Goal: Task Accomplishment & Management: Manage account settings

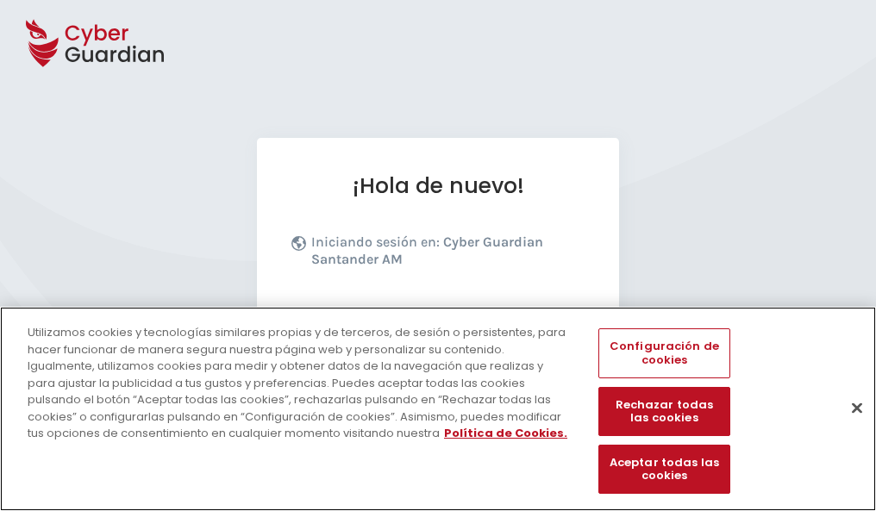
scroll to position [211, 0]
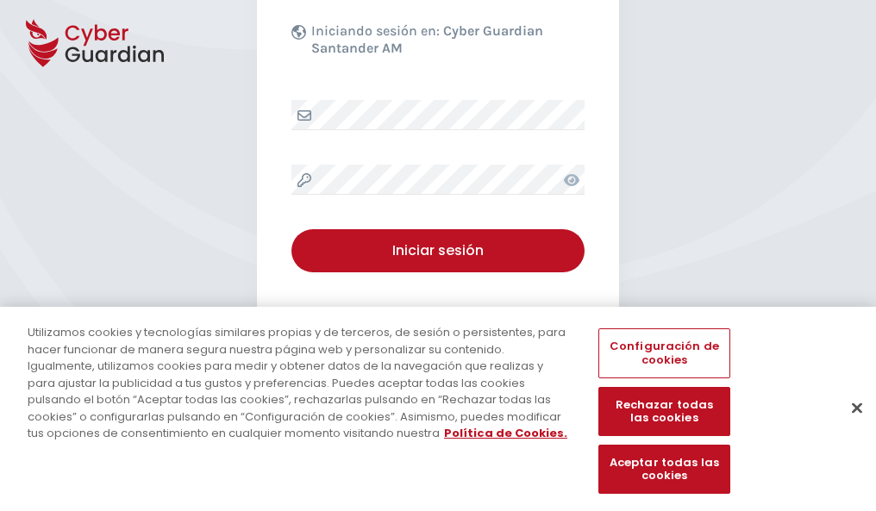
click at [848, 426] on button "Cerrar" at bounding box center [857, 408] width 38 height 38
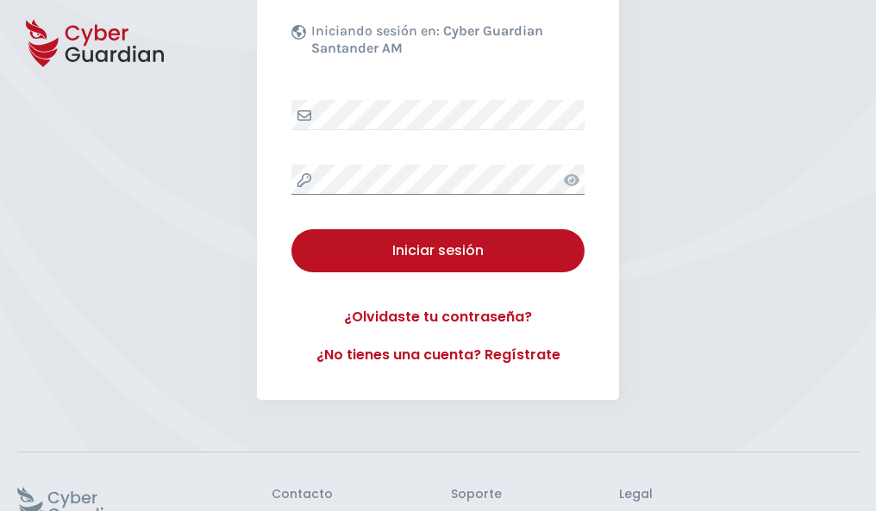
scroll to position [335, 0]
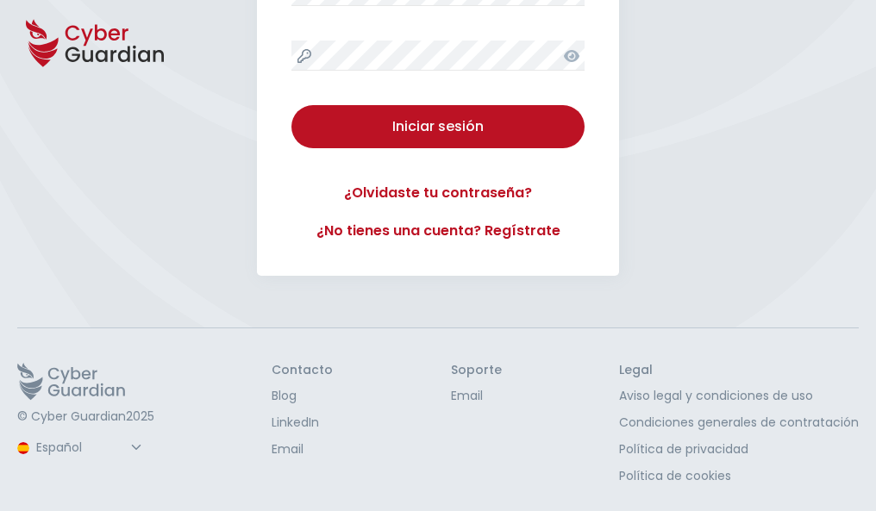
click at [291, 105] on button "Iniciar sesión" at bounding box center [437, 126] width 293 height 43
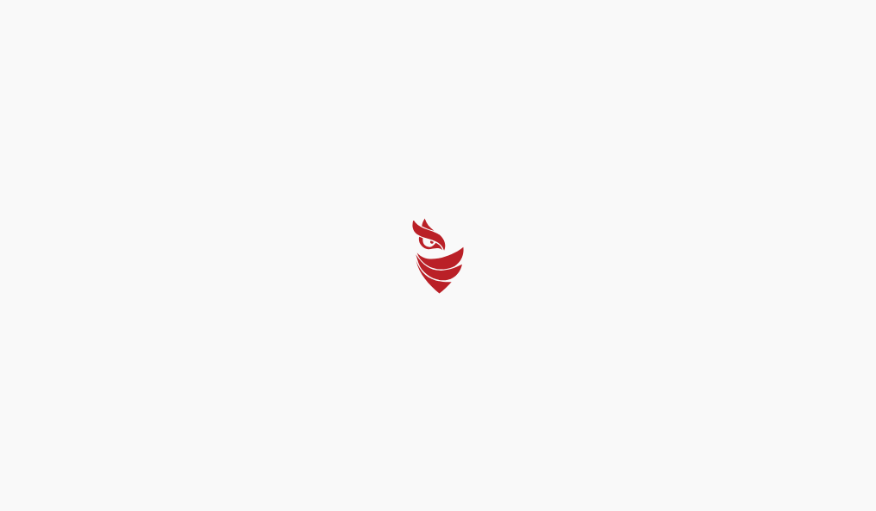
scroll to position [0, 0]
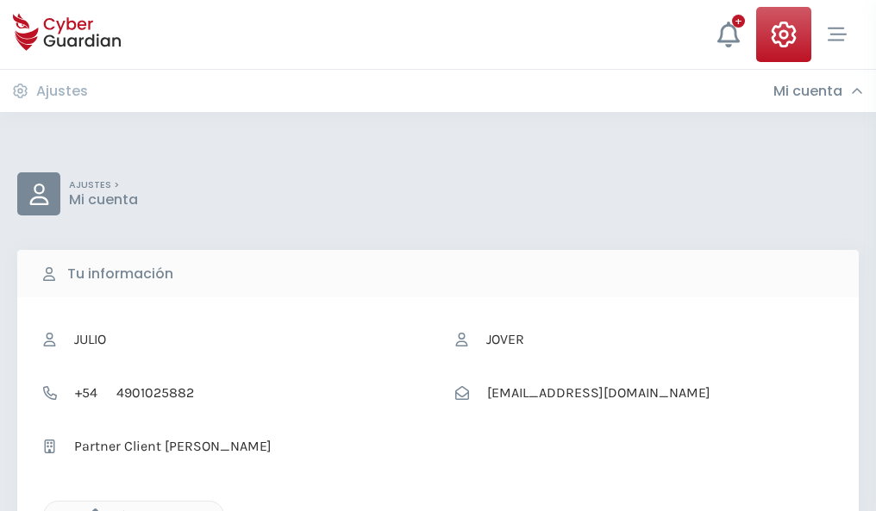
click at [90, 509] on icon "button" at bounding box center [91, 516] width 15 height 15
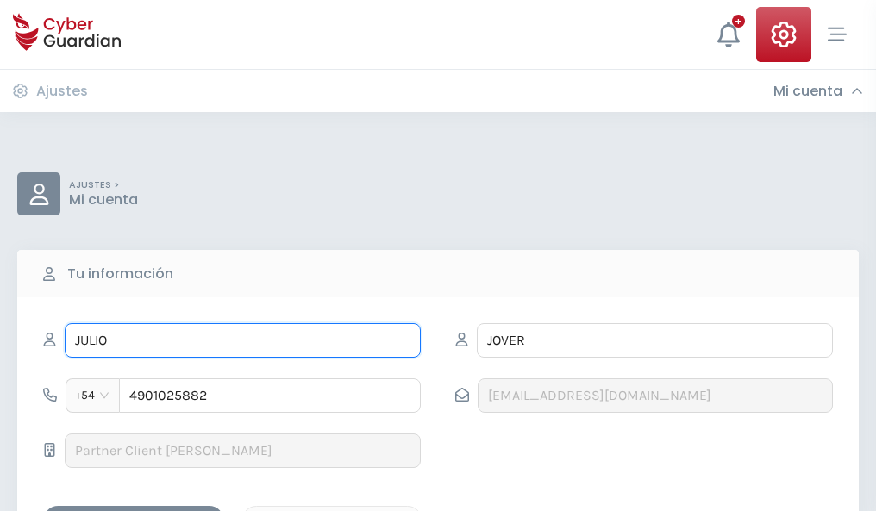
click at [242, 340] on input "JULIO" at bounding box center [243, 340] width 356 height 34
type input "J"
type input "[PERSON_NAME]"
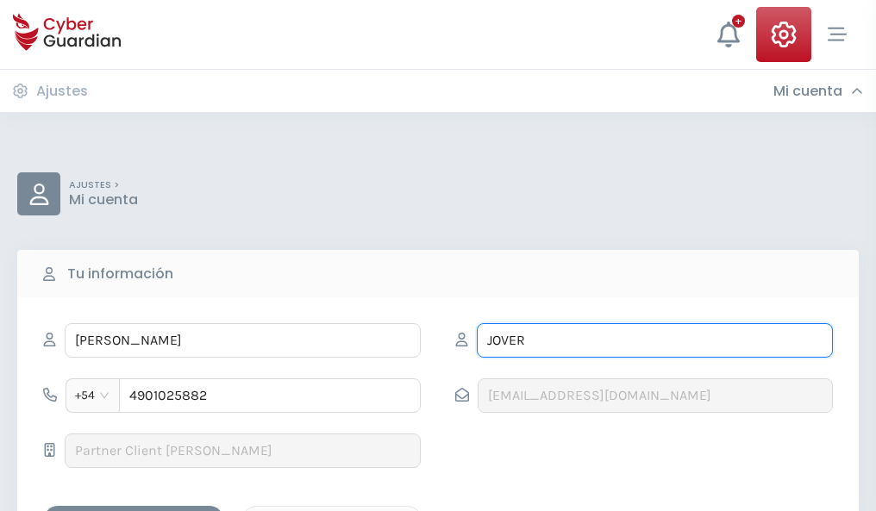
click at [654, 340] on input "JOVER" at bounding box center [655, 340] width 356 height 34
type input "J"
type input "Olivares"
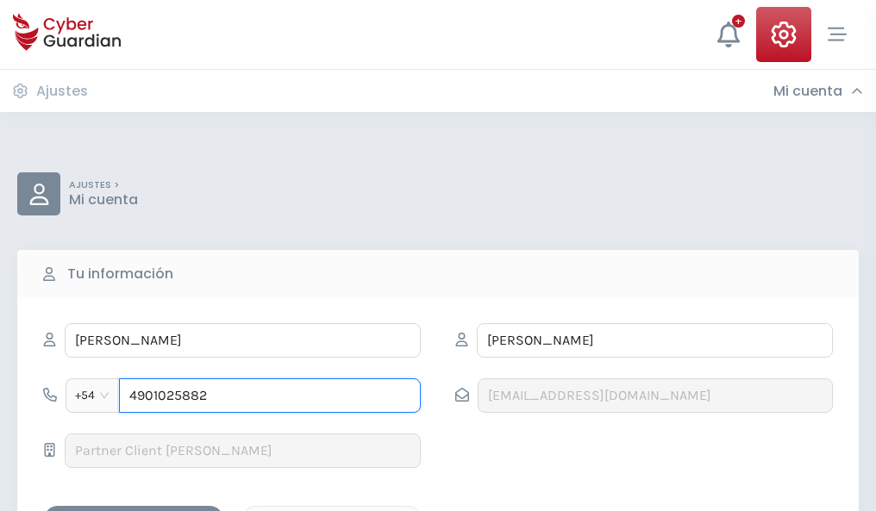
click at [270, 396] on input "4901025882" at bounding box center [270, 395] width 302 height 34
type input "4"
type input "4822127560"
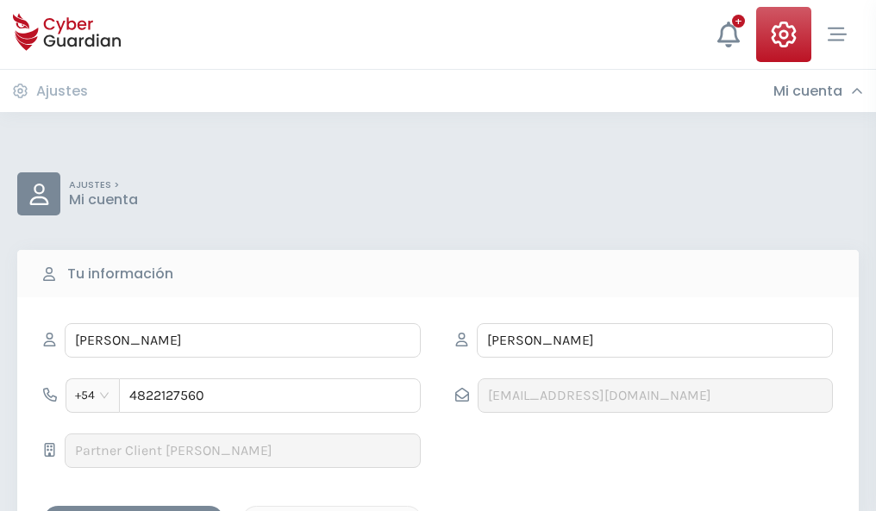
click at [134, 510] on div "Guardar cambios" at bounding box center [133, 521] width 155 height 22
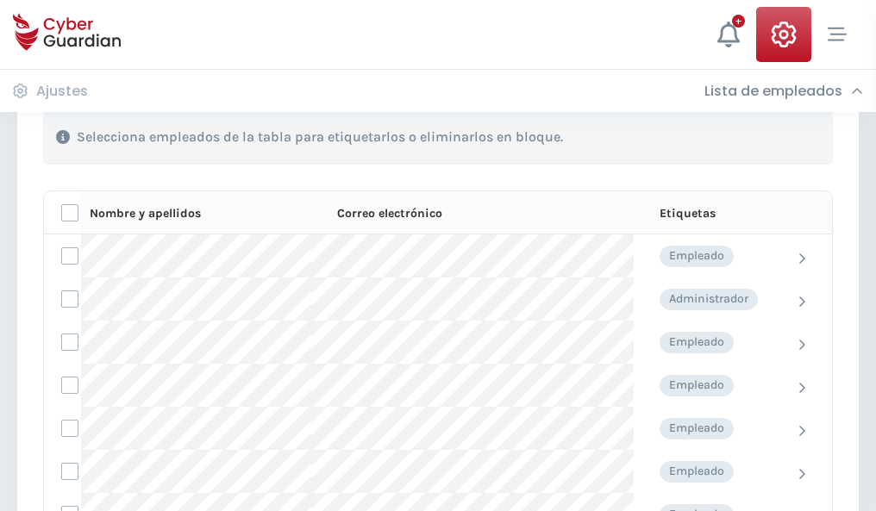
scroll to position [738, 0]
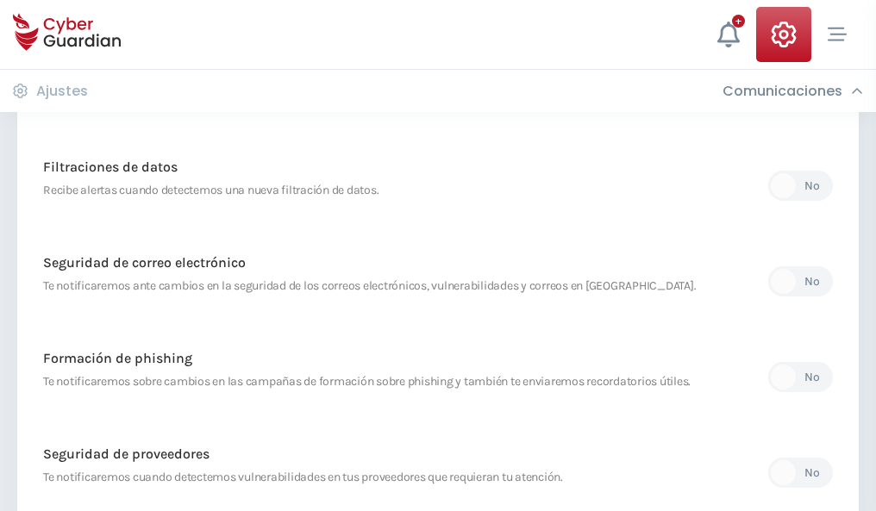
scroll to position [908, 0]
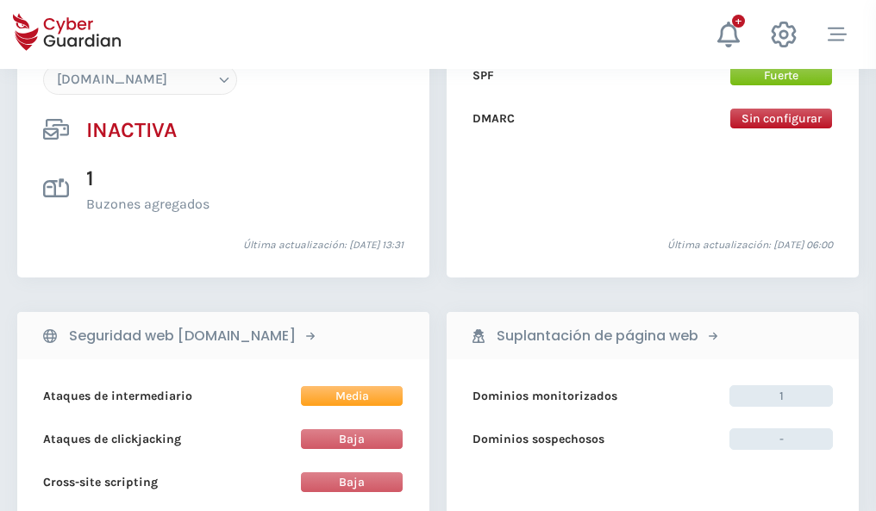
scroll to position [1622, 0]
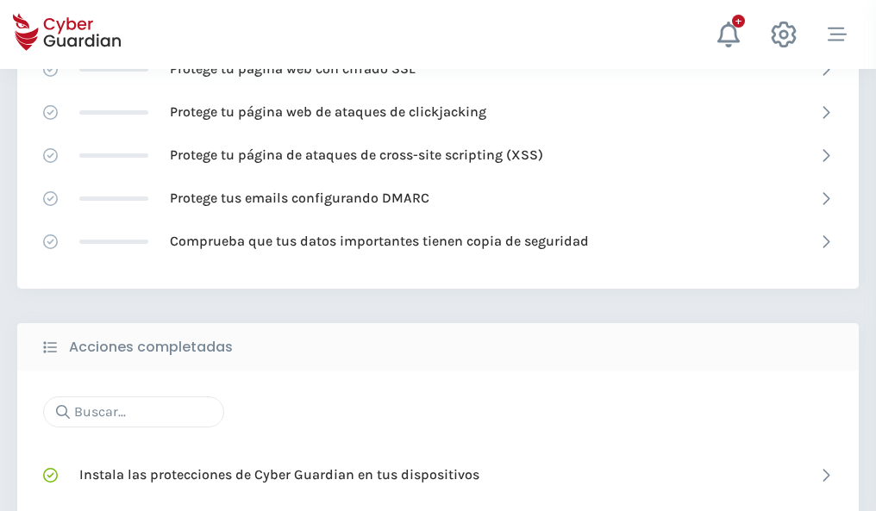
scroll to position [1148, 0]
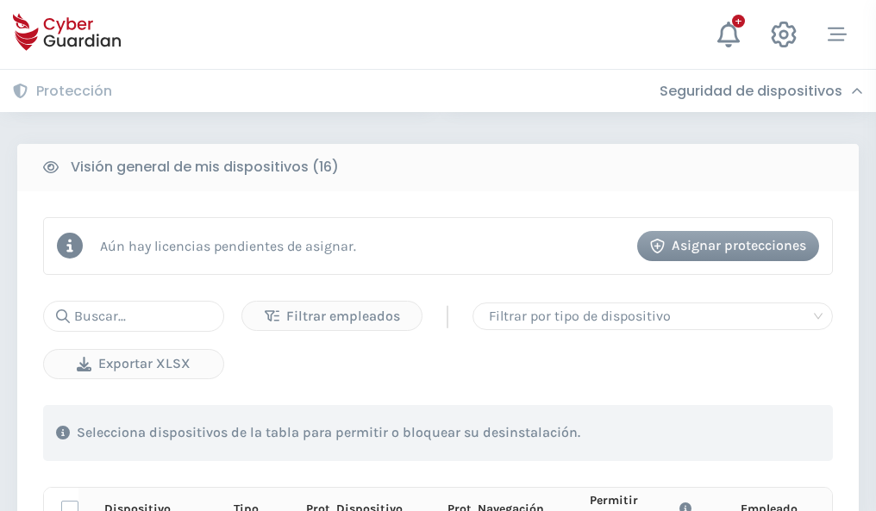
scroll to position [1523, 0]
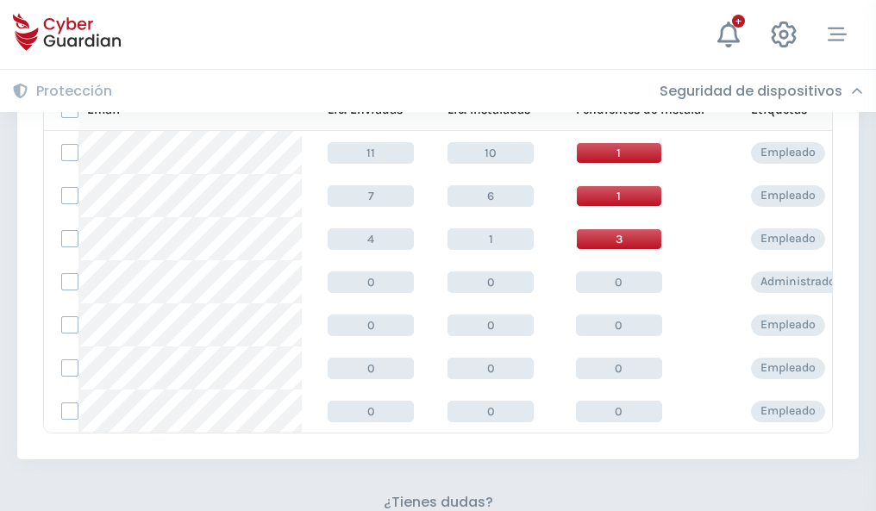
scroll to position [757, 0]
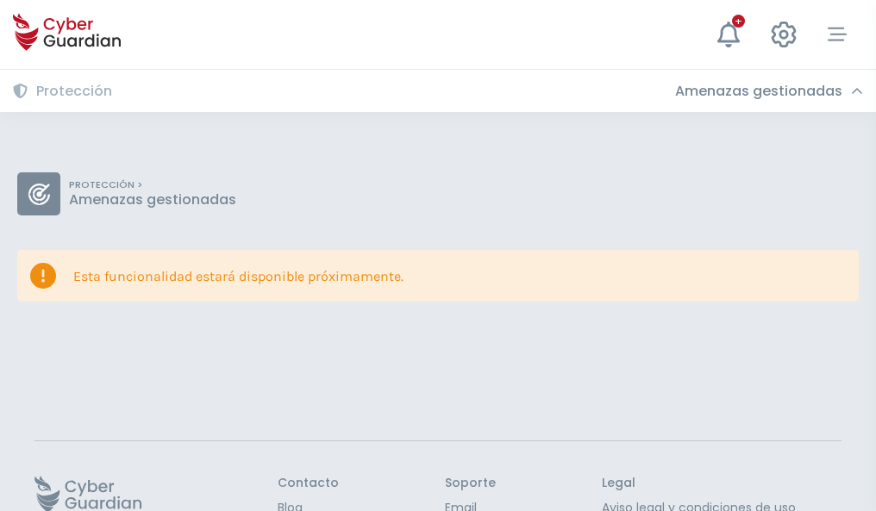
scroll to position [112, 0]
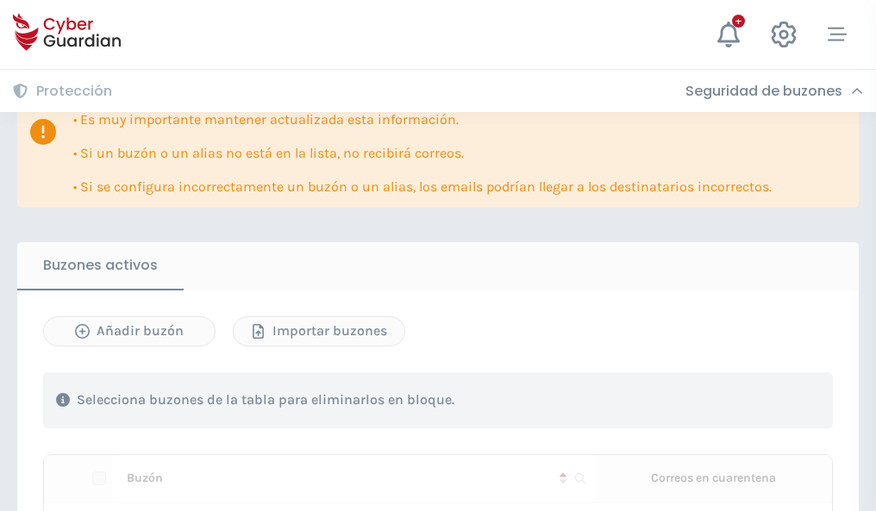
scroll to position [1013, 0]
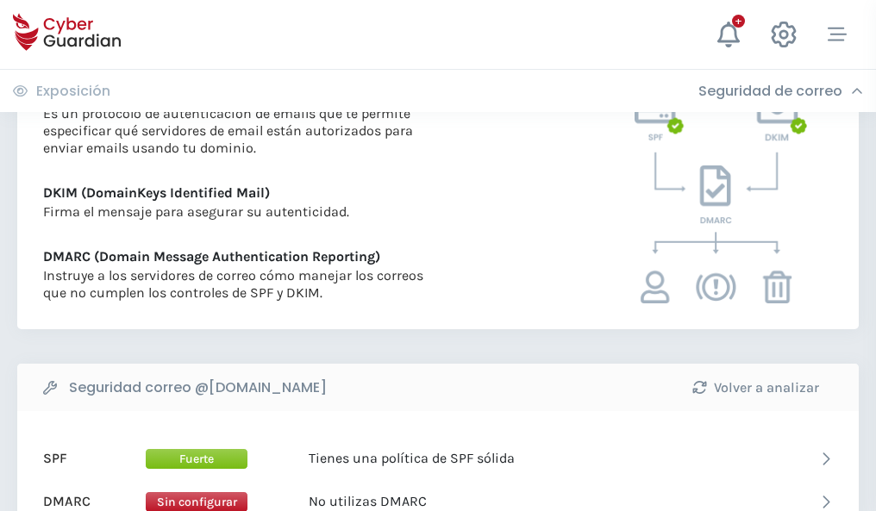
scroll to position [930, 0]
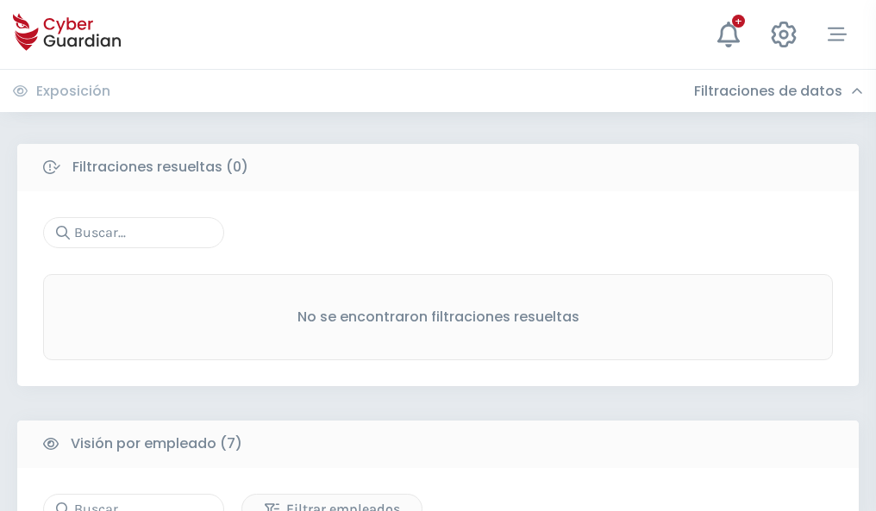
scroll to position [1426, 0]
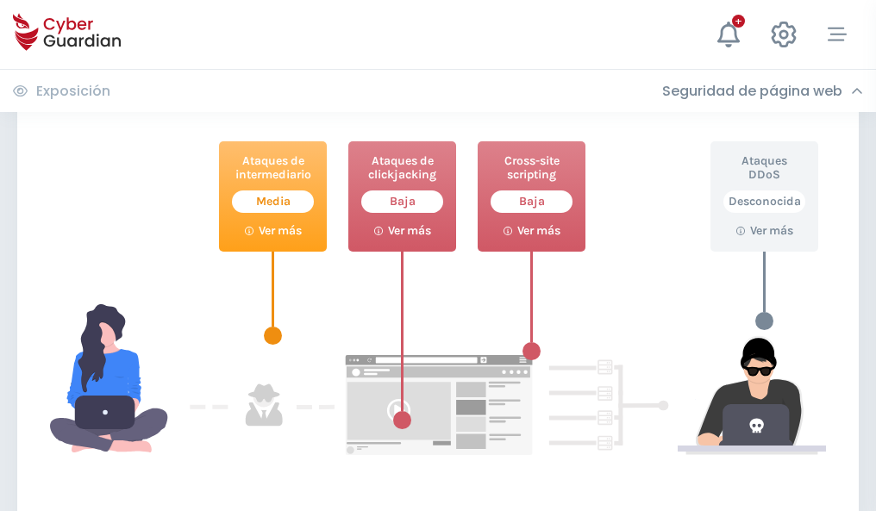
scroll to position [939, 0]
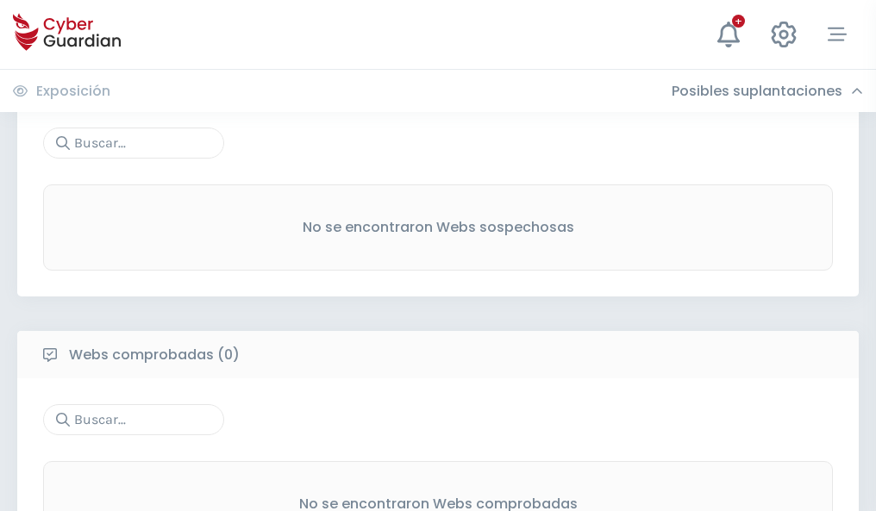
scroll to position [902, 0]
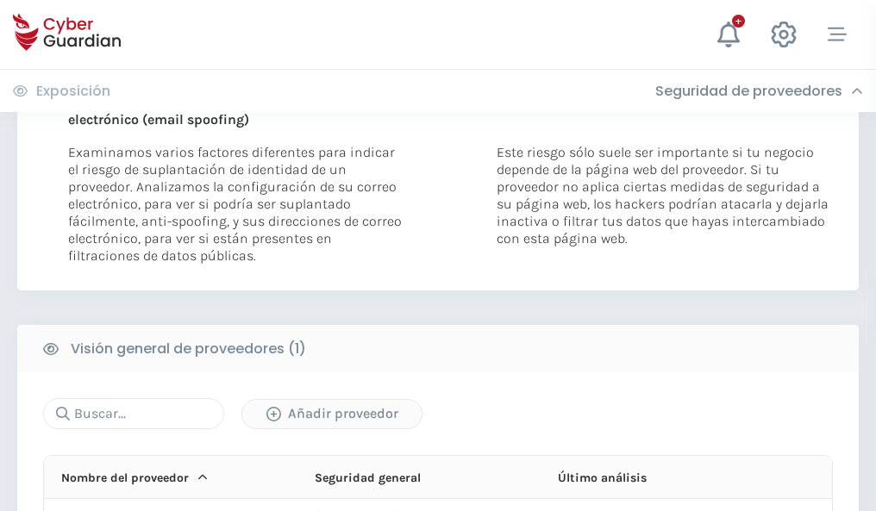
scroll to position [896, 0]
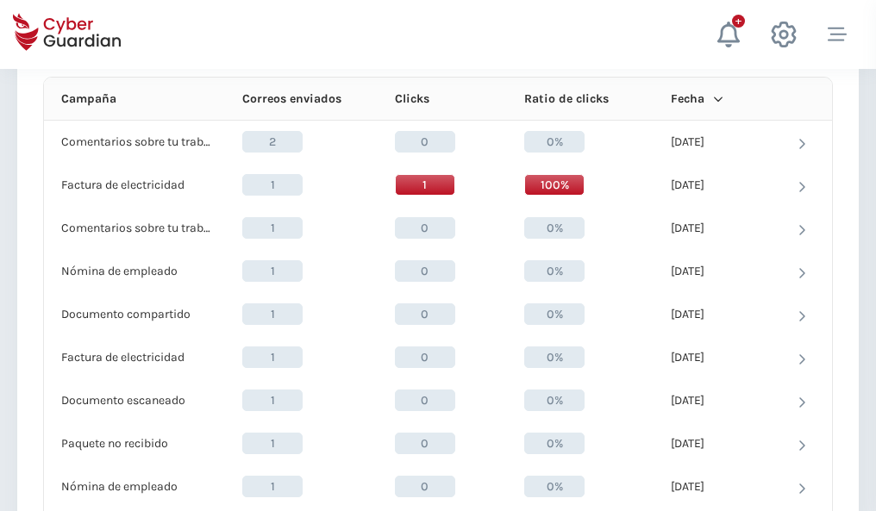
scroll to position [1545, 0]
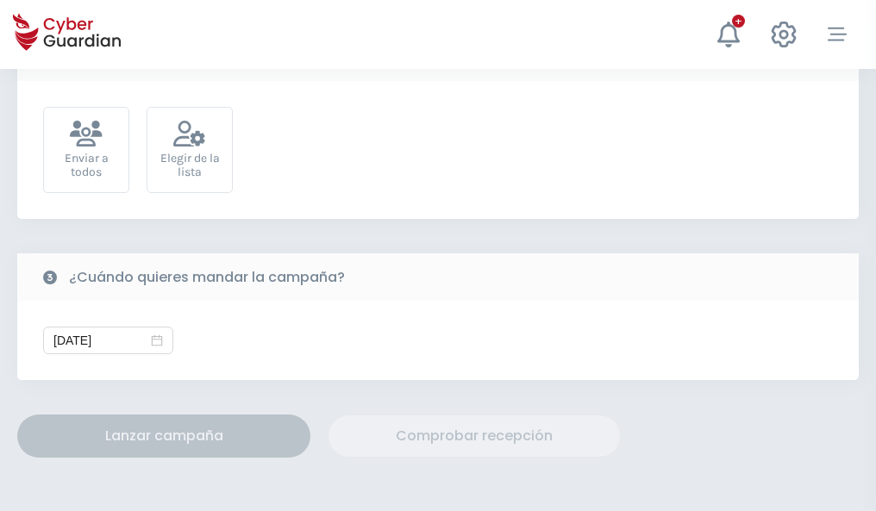
scroll to position [631, 0]
